Goal: Information Seeking & Learning: Learn about a topic

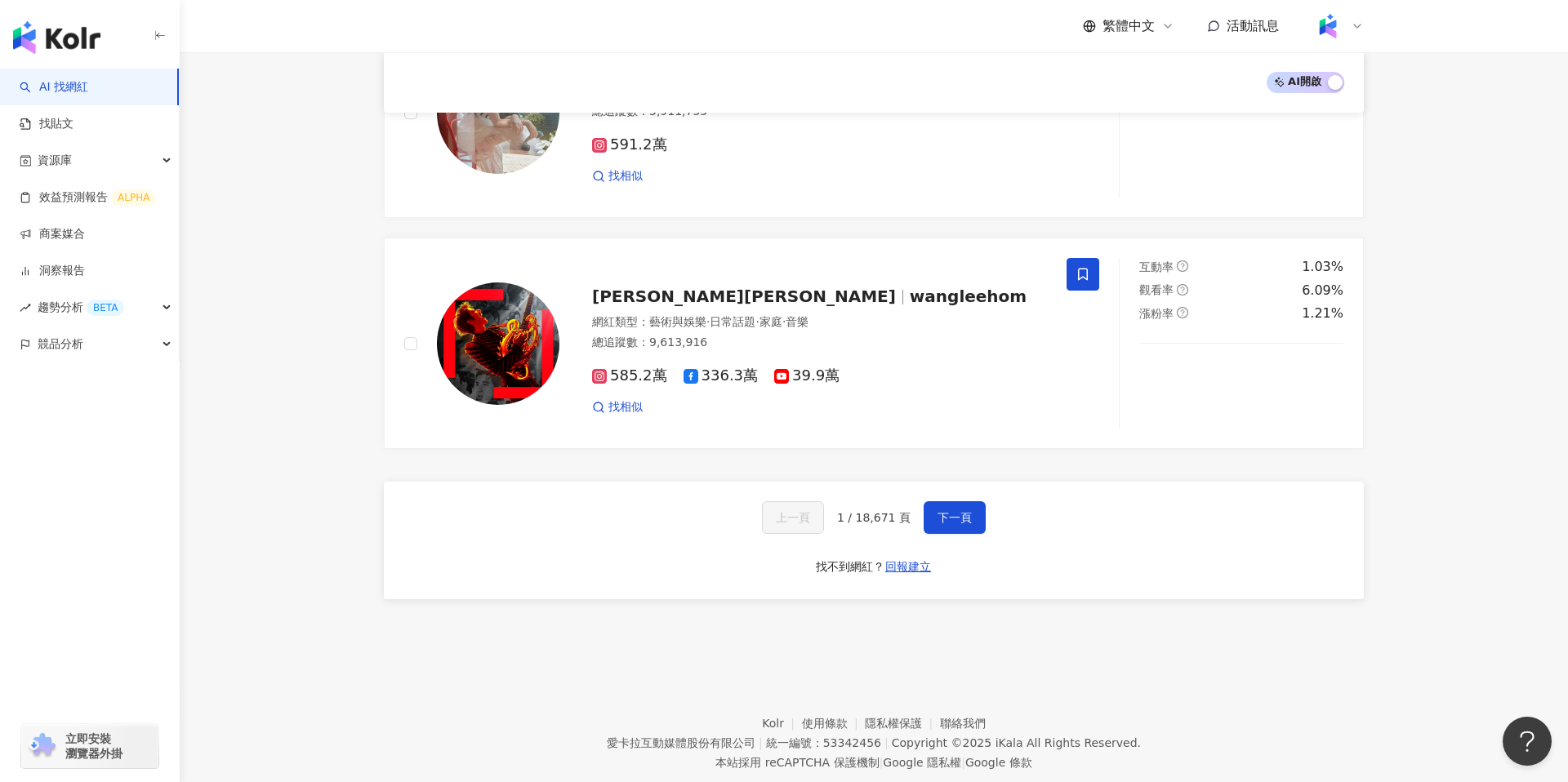
scroll to position [2601, 0]
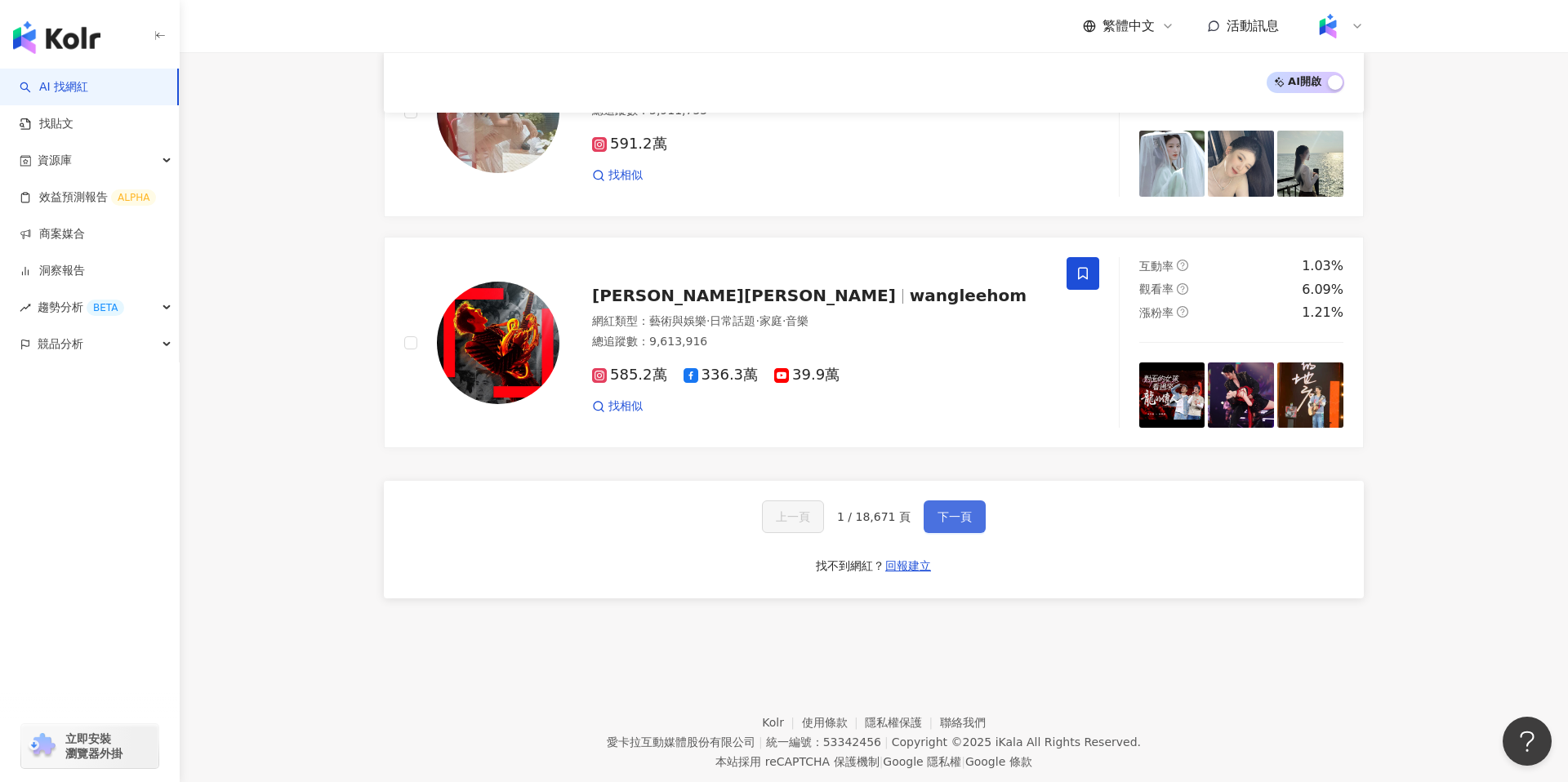
click at [963, 510] on span "下一頁" at bounding box center [954, 517] width 34 height 13
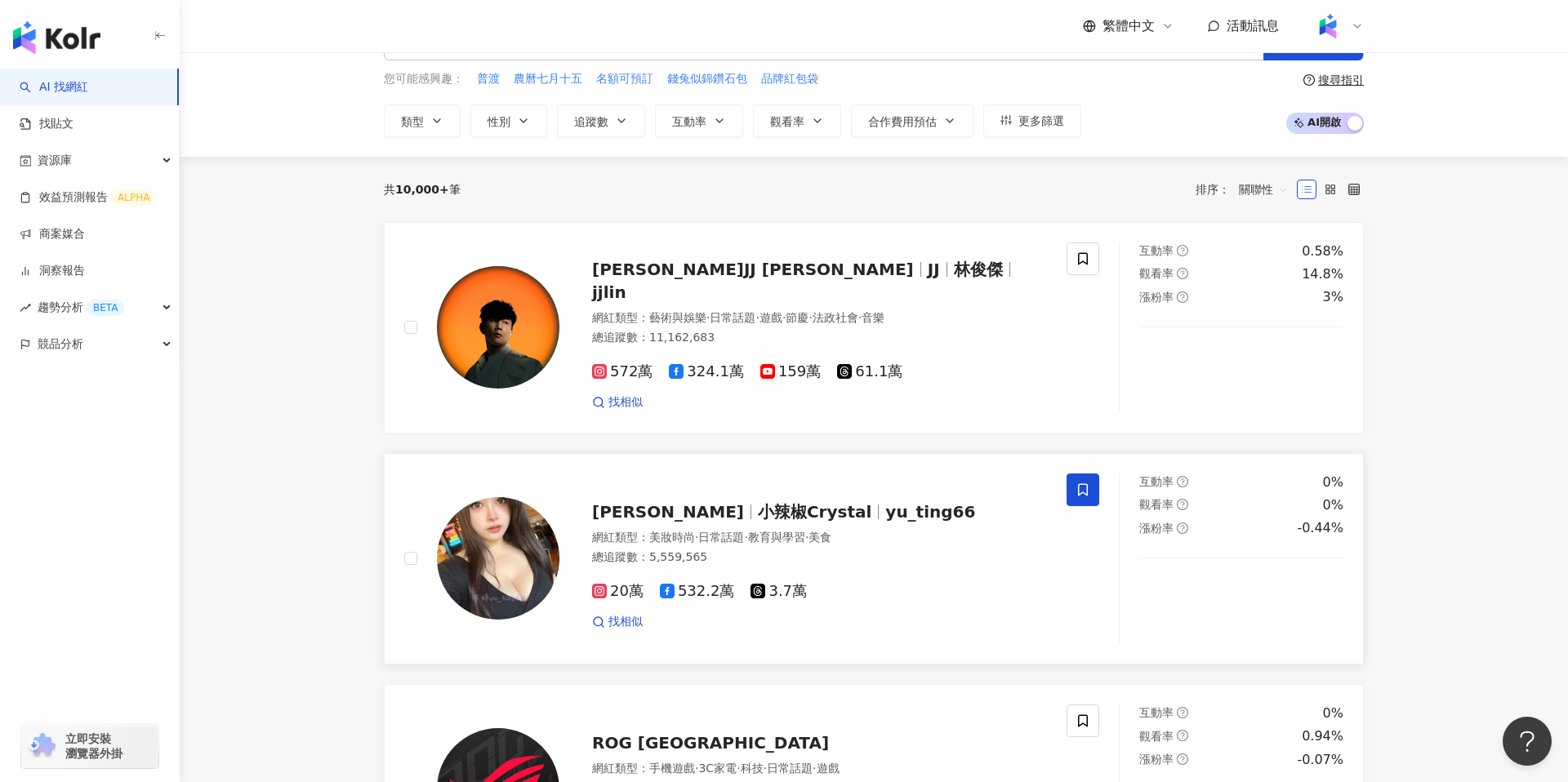
scroll to position [0, 0]
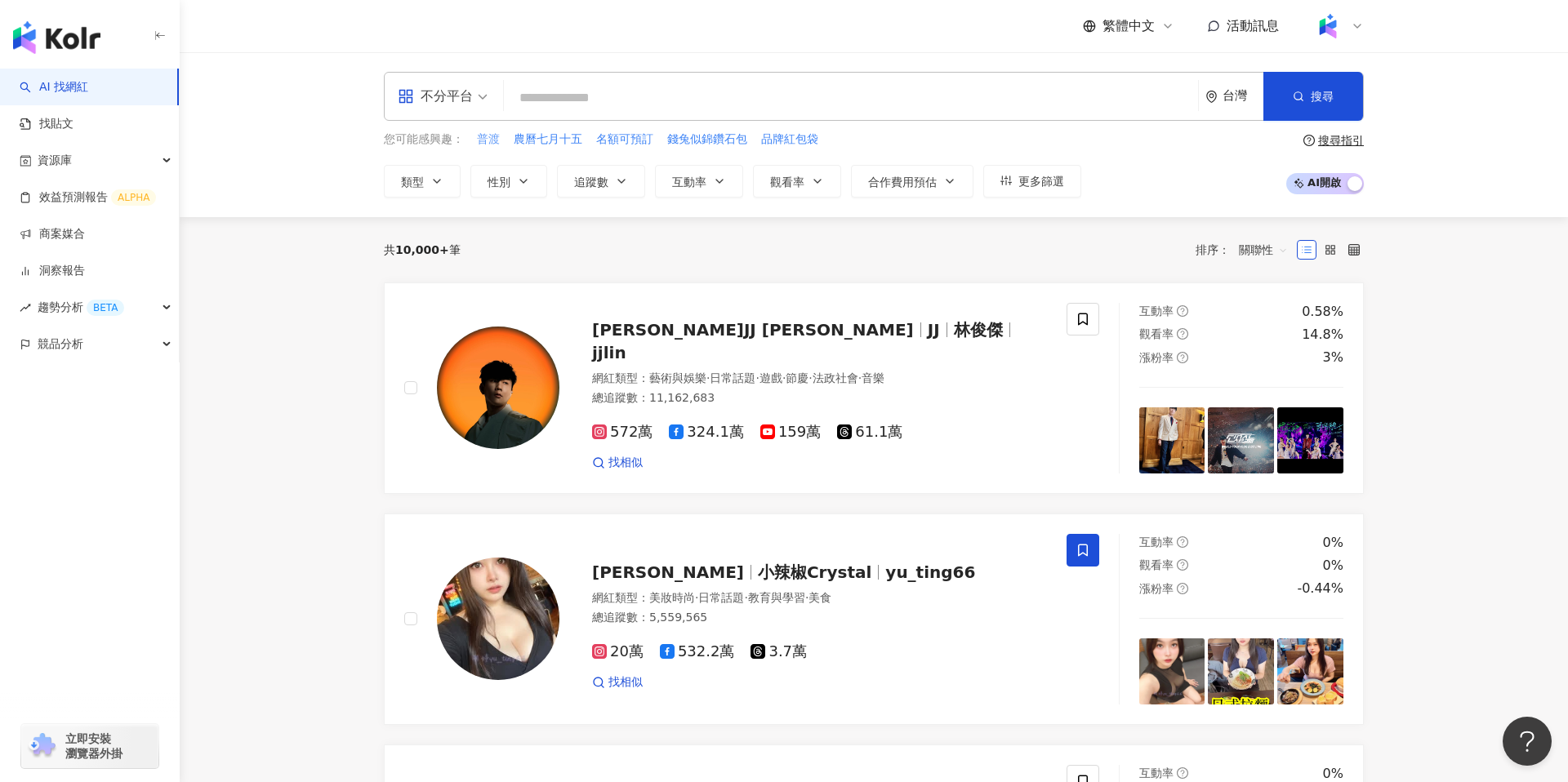
click at [484, 137] on span "普渡" at bounding box center [488, 140] width 23 height 16
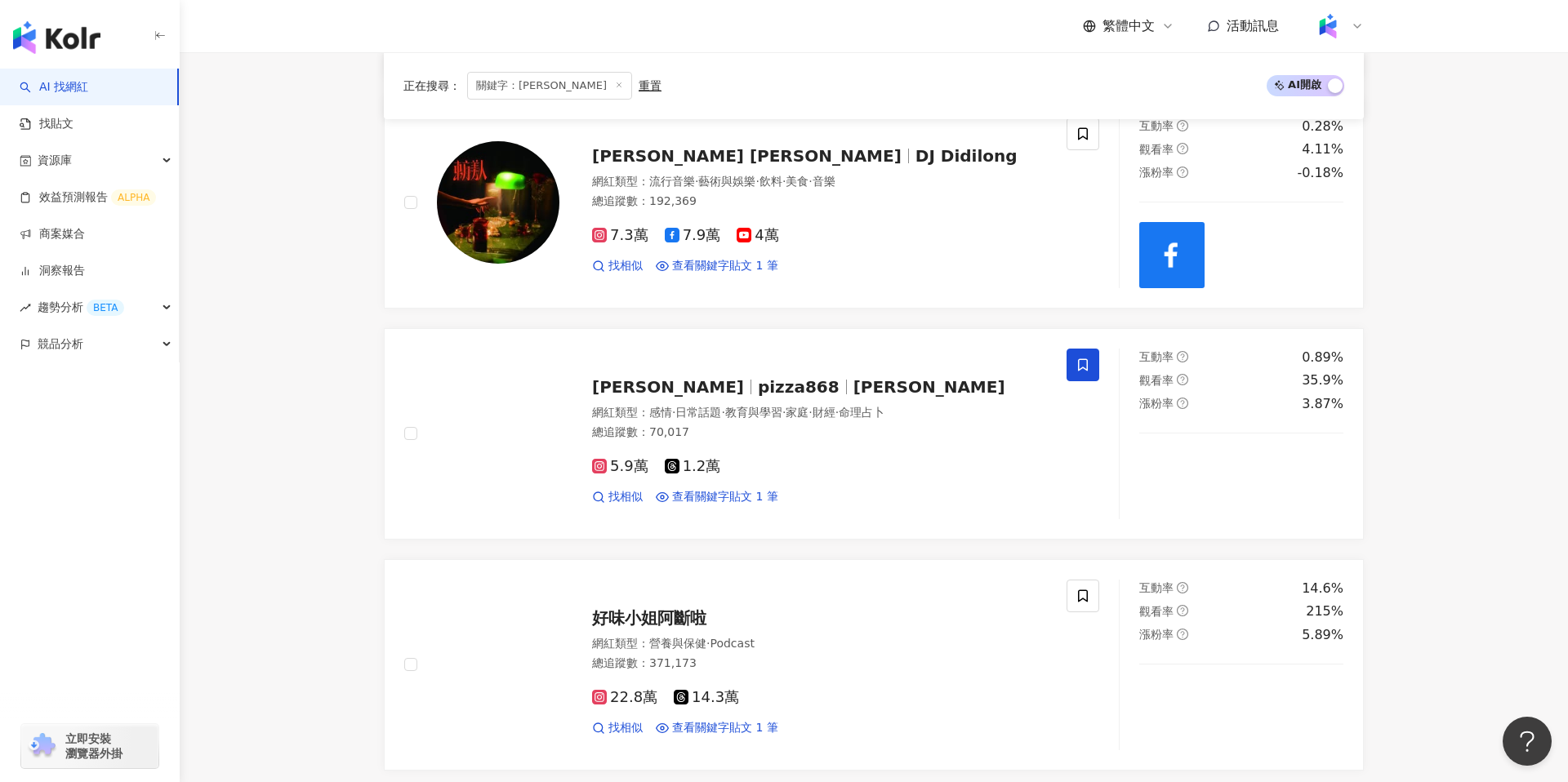
scroll to position [1040, 0]
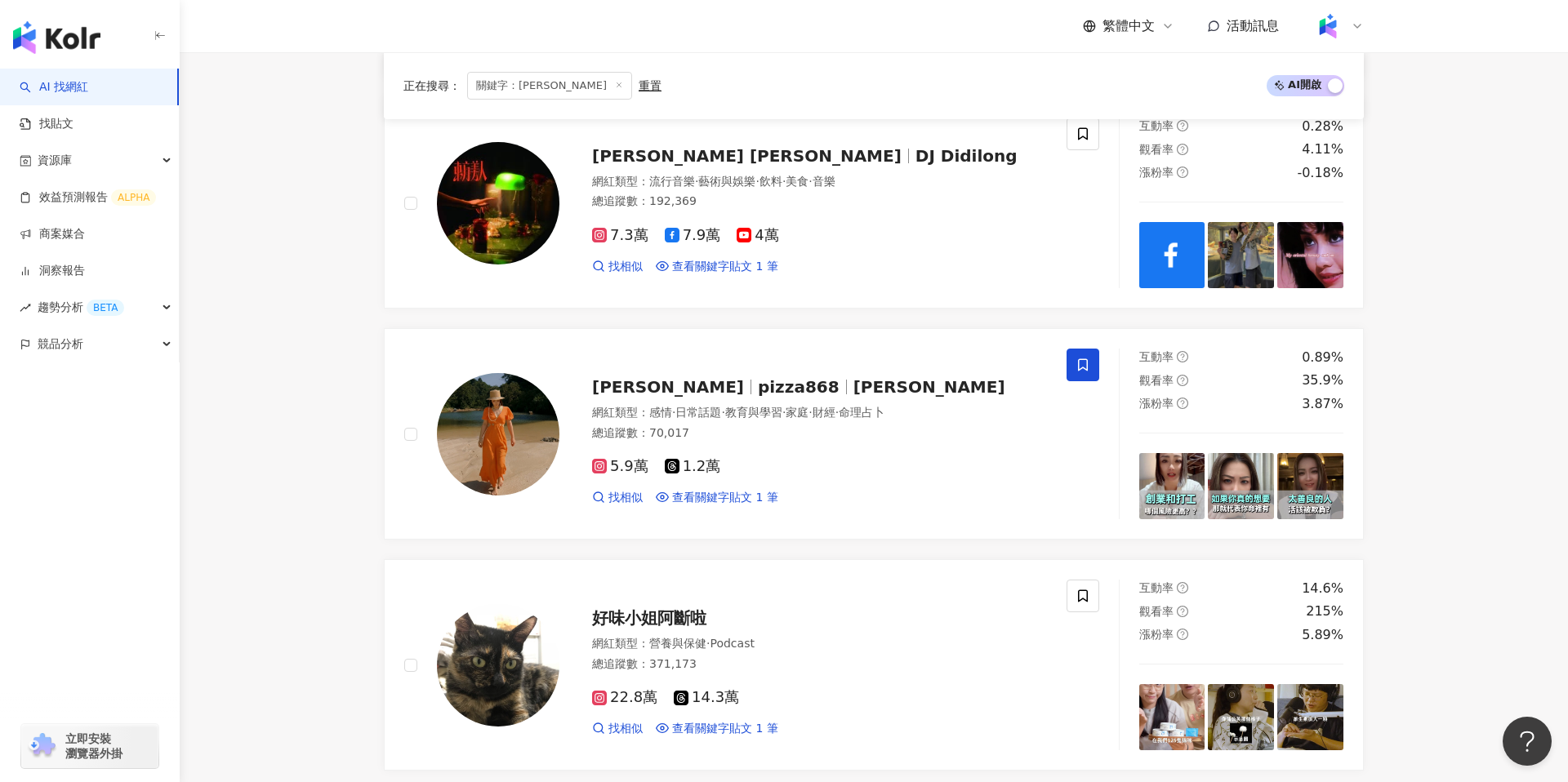
click at [1342, 21] on span at bounding box center [1328, 26] width 33 height 33
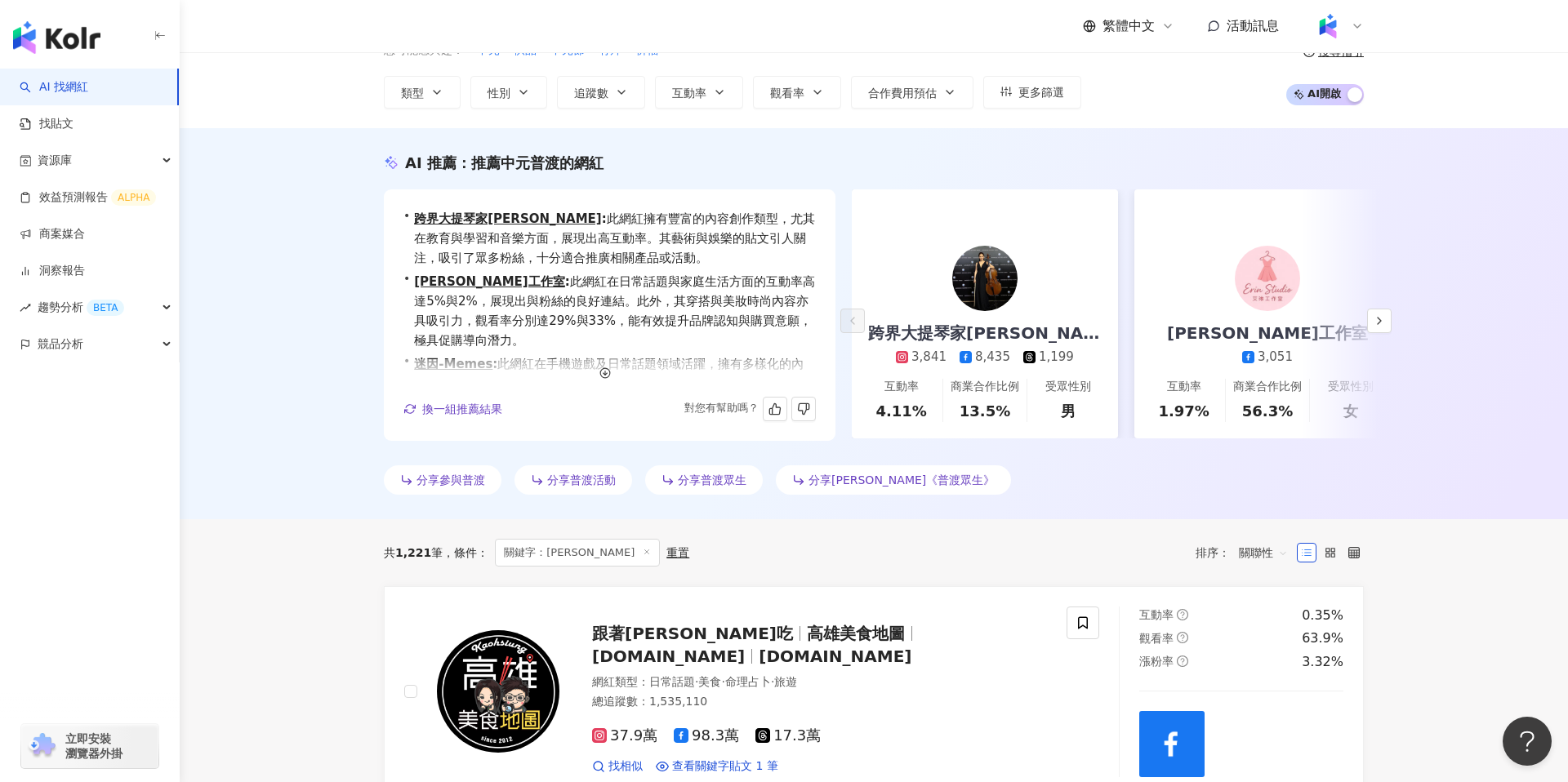
scroll to position [69, 0]
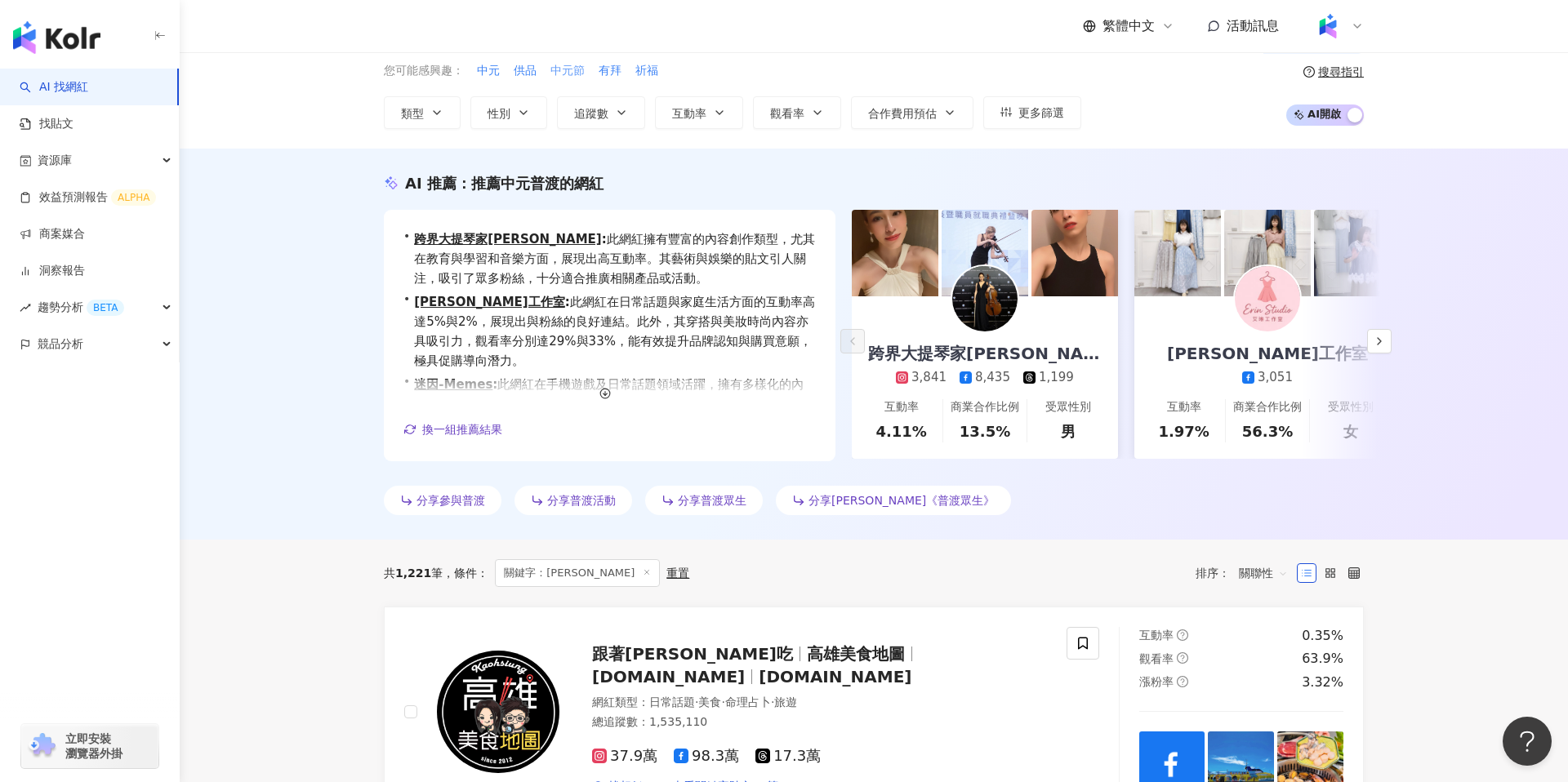
click at [569, 66] on span "中元節" at bounding box center [567, 71] width 34 height 16
type input "***"
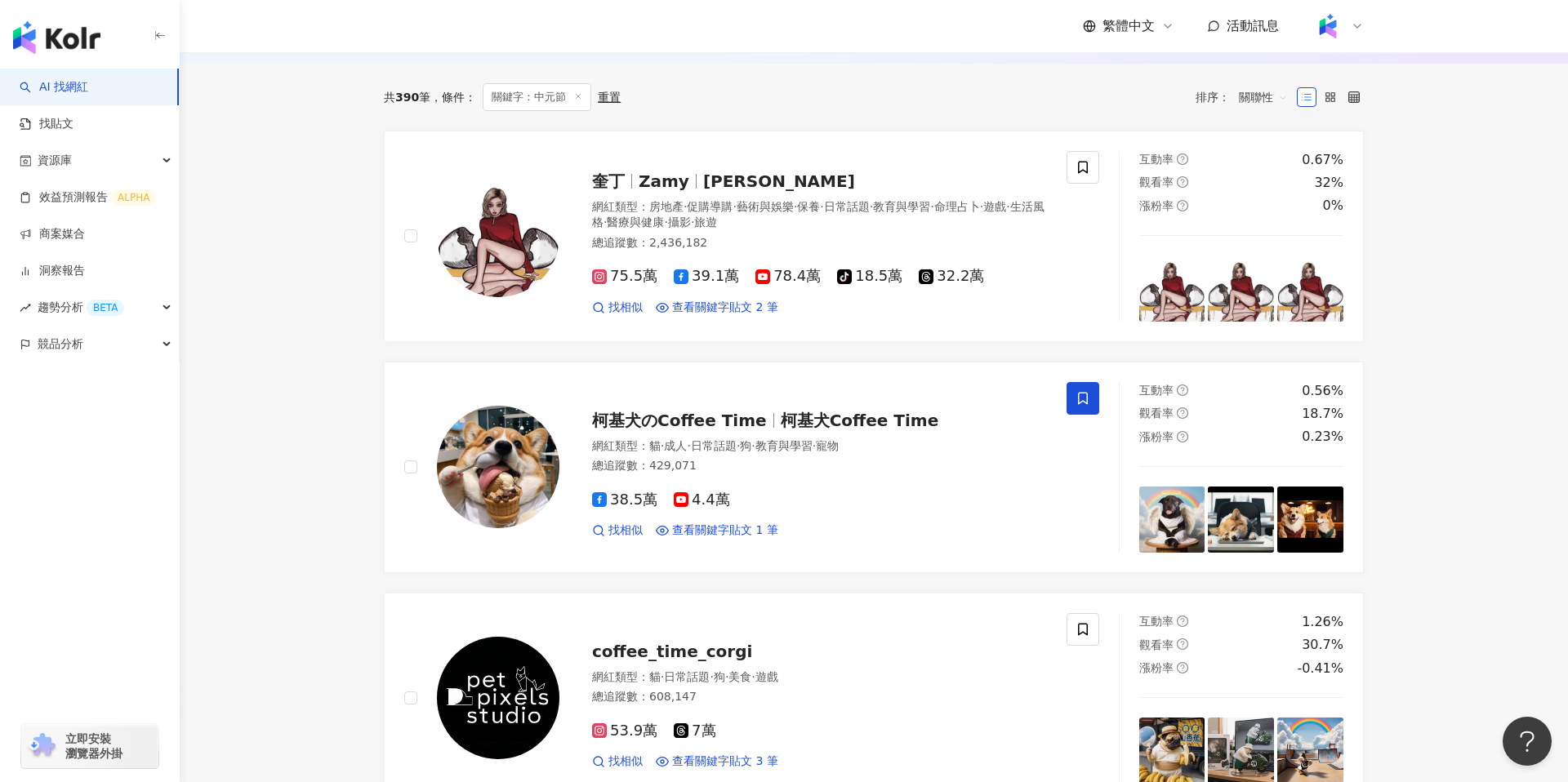
scroll to position [456, 0]
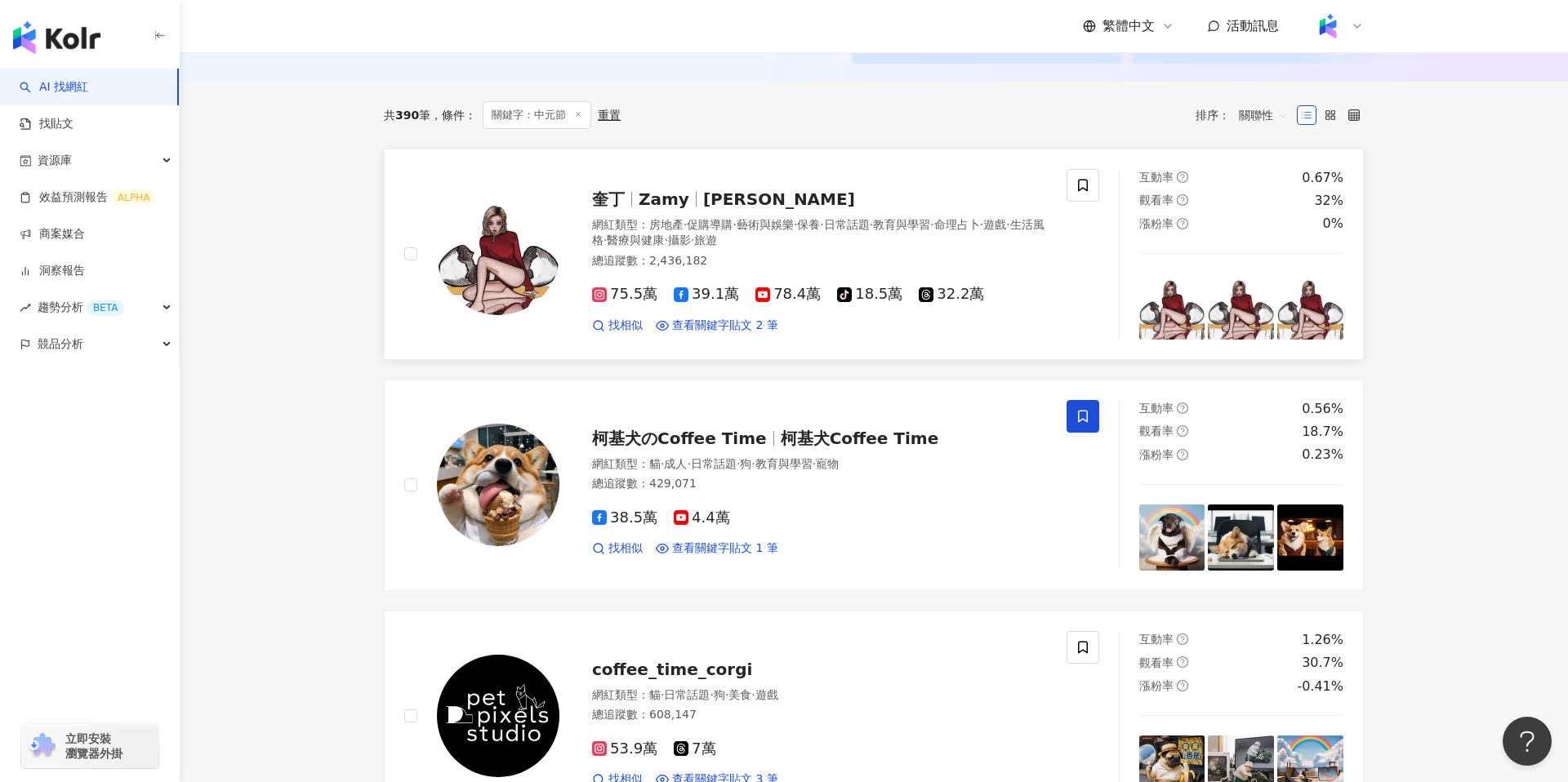
click at [836, 247] on div "網紅類型 ： 房地產 · 促購導購 · 藝術與娛樂 · 保養 · 日常話題 · 教育與學習 · 命理占卜 · 遊戲 · 生活風格 · 醫療與健康 · 攝影 ·…" at bounding box center [819, 233] width 455 height 32
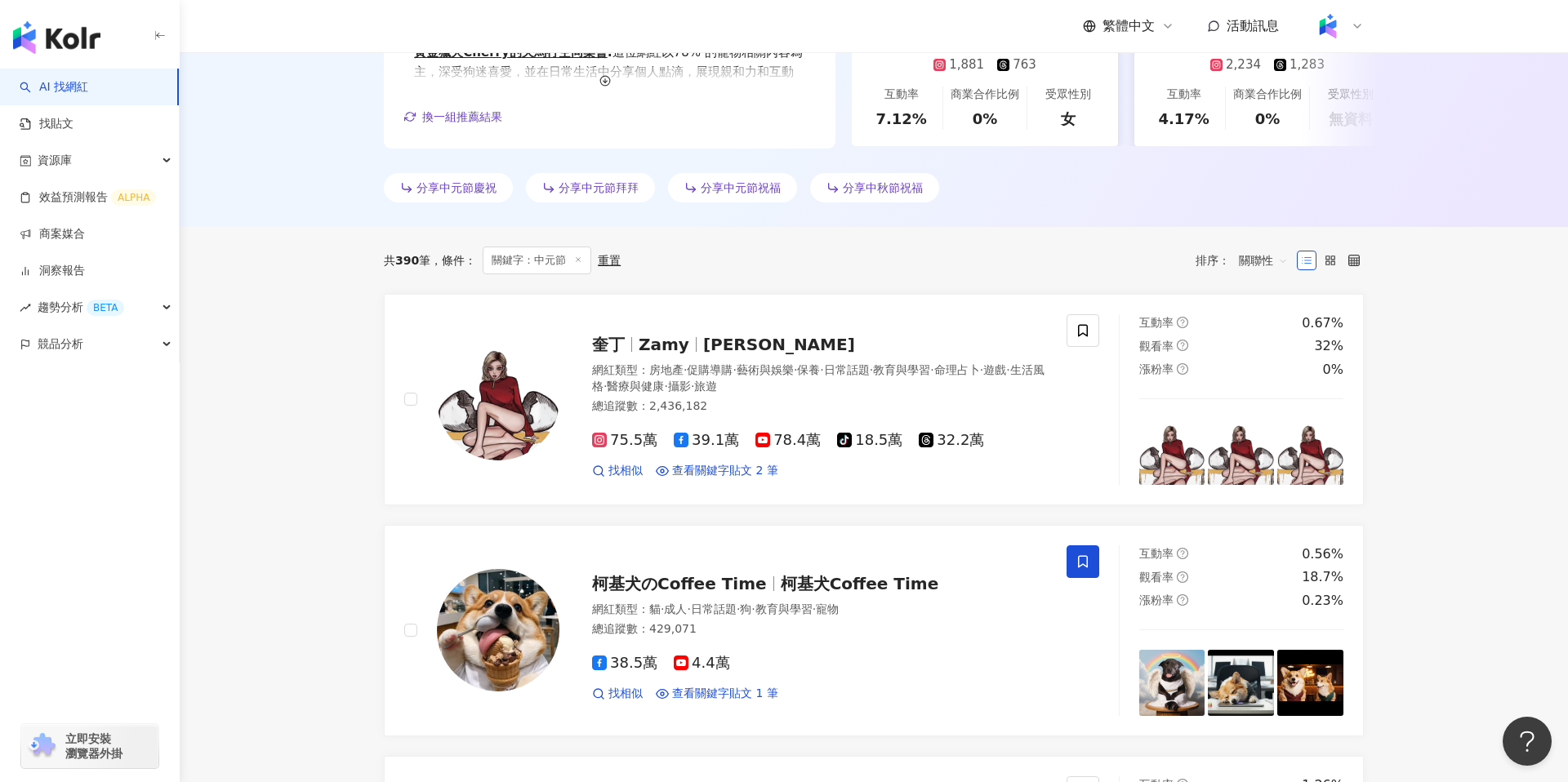
scroll to position [383, 0]
